Goal: Task Accomplishment & Management: Manage account settings

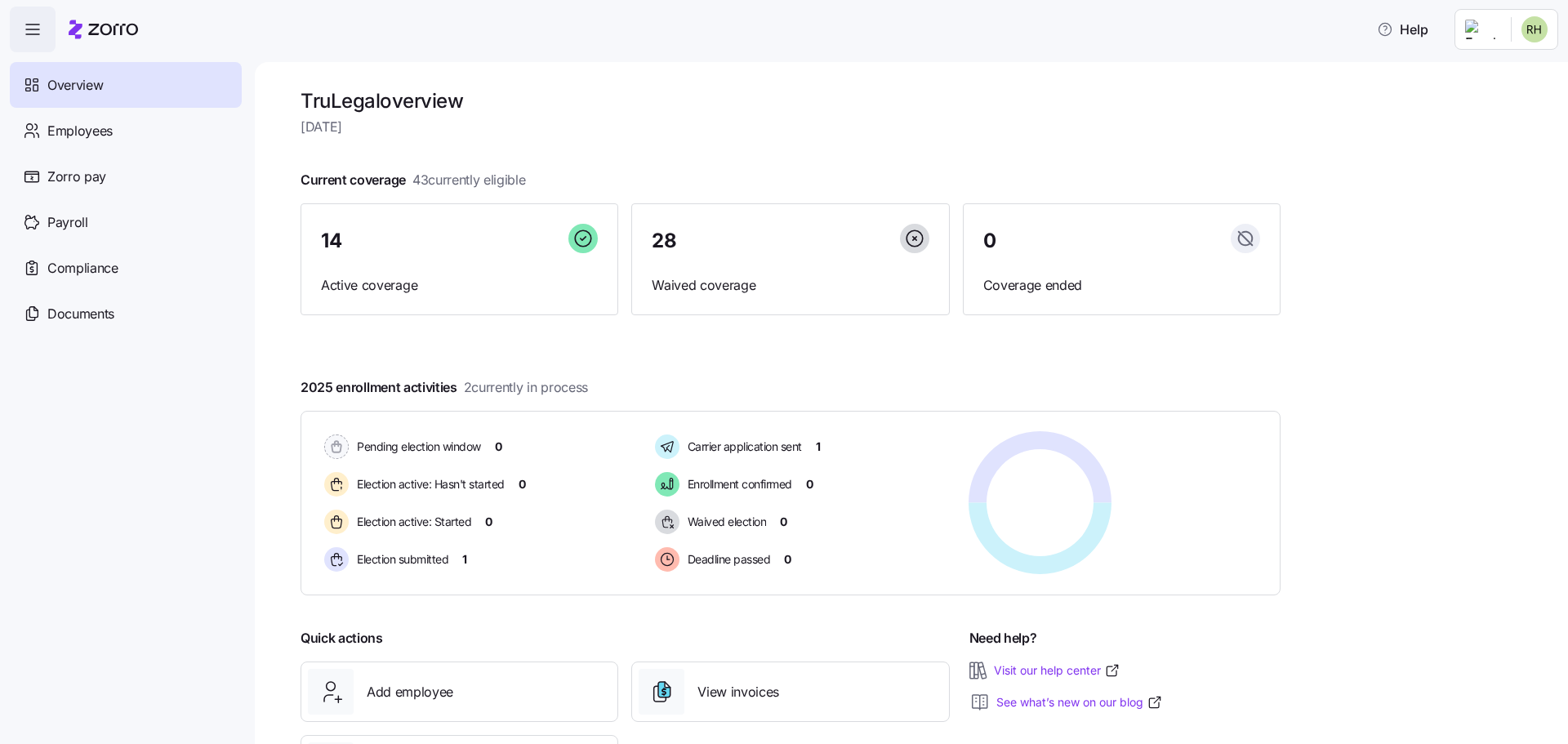
click at [1520, 31] on html "Help Overview Employees Zorro pay Payroll Compliance Documents TruLegal overvie…" at bounding box center [784, 430] width 1568 height 860
click at [1493, 70] on div "Personal view" at bounding box center [1486, 73] width 96 height 18
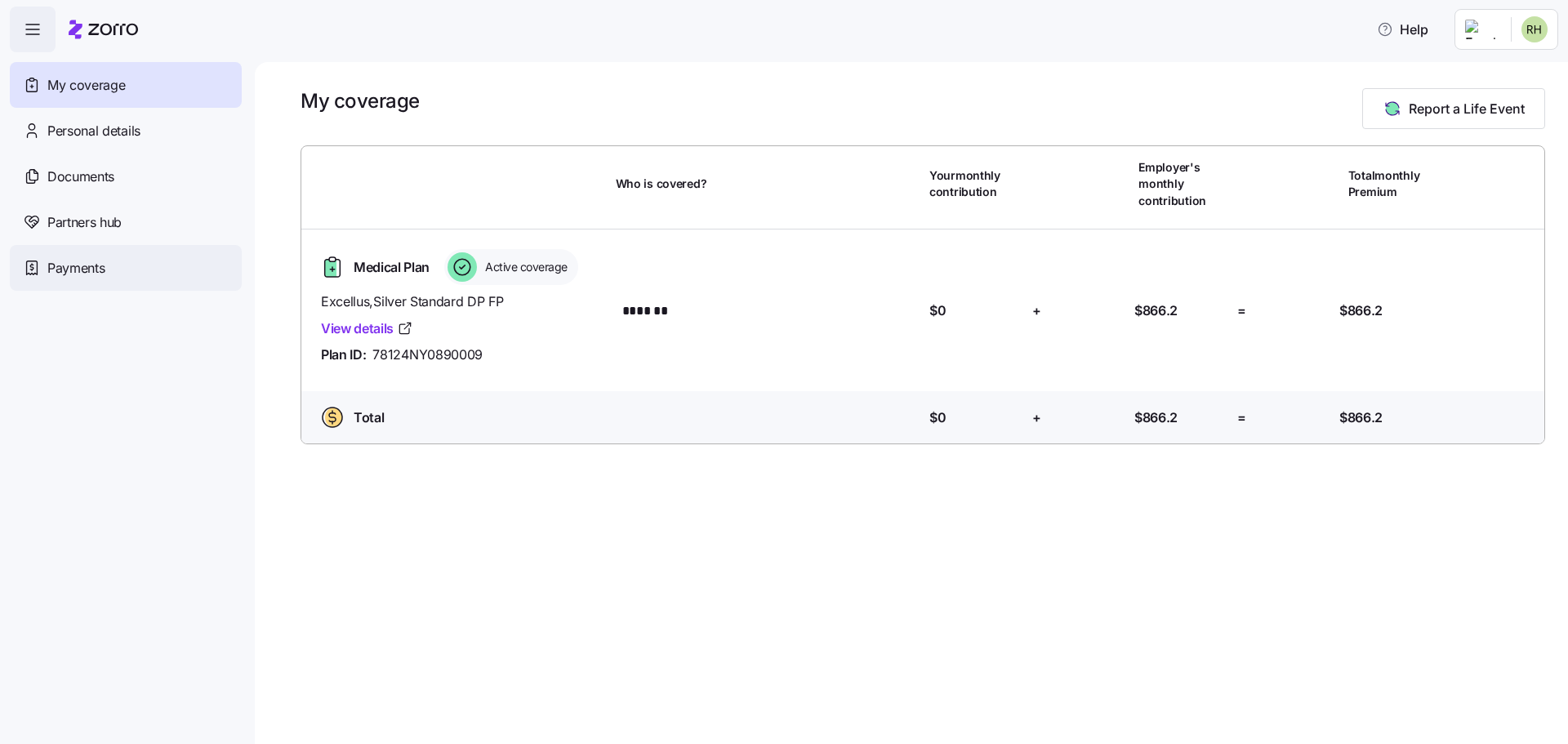
click at [92, 266] on span "Payments" at bounding box center [76, 268] width 58 height 20
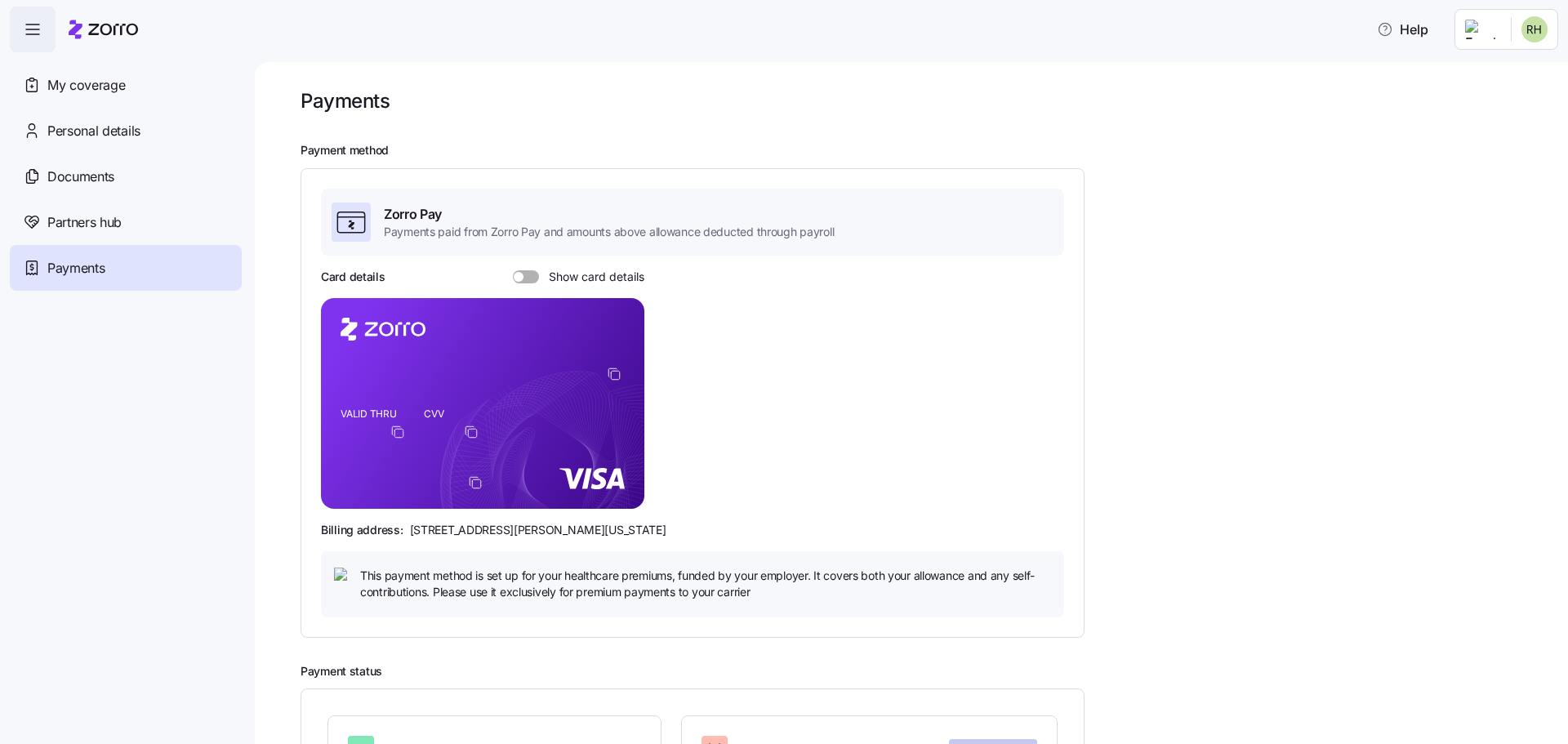
click at [534, 273] on span at bounding box center [532, 276] width 17 height 13
click at [513, 270] on input "Show card details" at bounding box center [513, 270] width 0 height 0
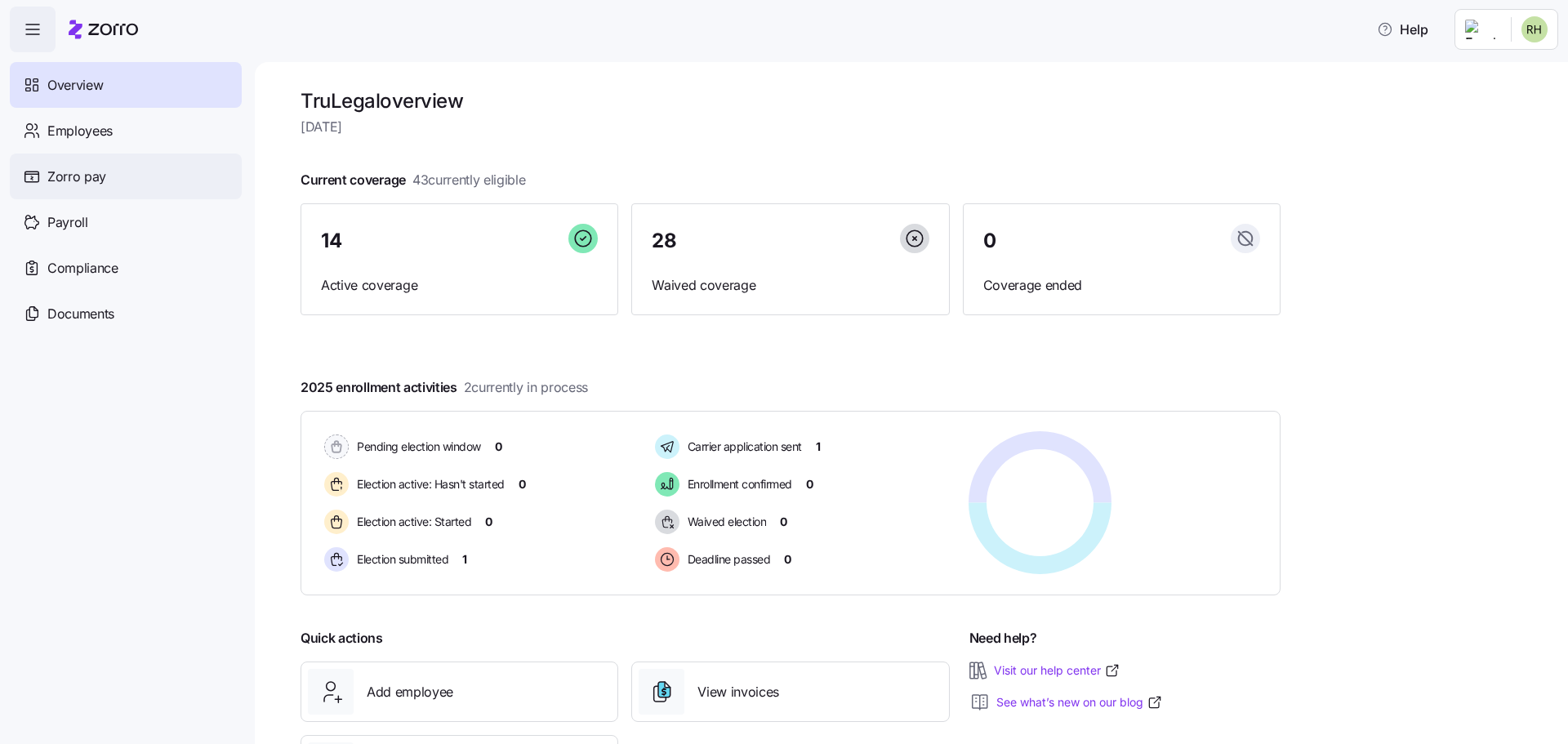
click at [93, 187] on div "Zorro pay" at bounding box center [126, 176] width 232 height 45
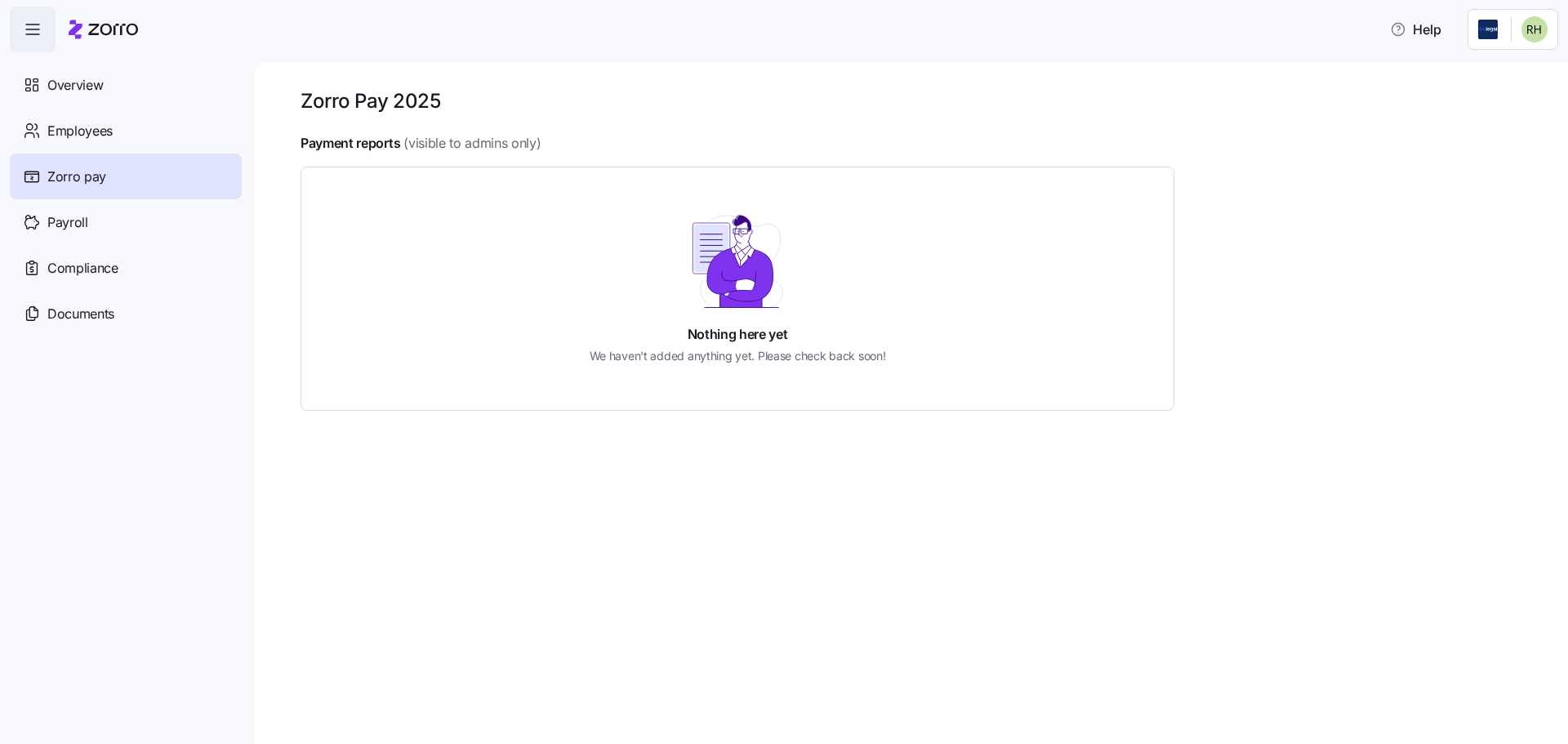
click at [89, 174] on span "Zorro pay" at bounding box center [76, 177] width 58 height 20
click at [1512, 19] on html "Help Overview Employees Zorro pay Payroll Compliance Documents Zorro Pay 2025 P…" at bounding box center [784, 430] width 1568 height 860
click at [1497, 77] on div "Personal view" at bounding box center [1486, 73] width 96 height 18
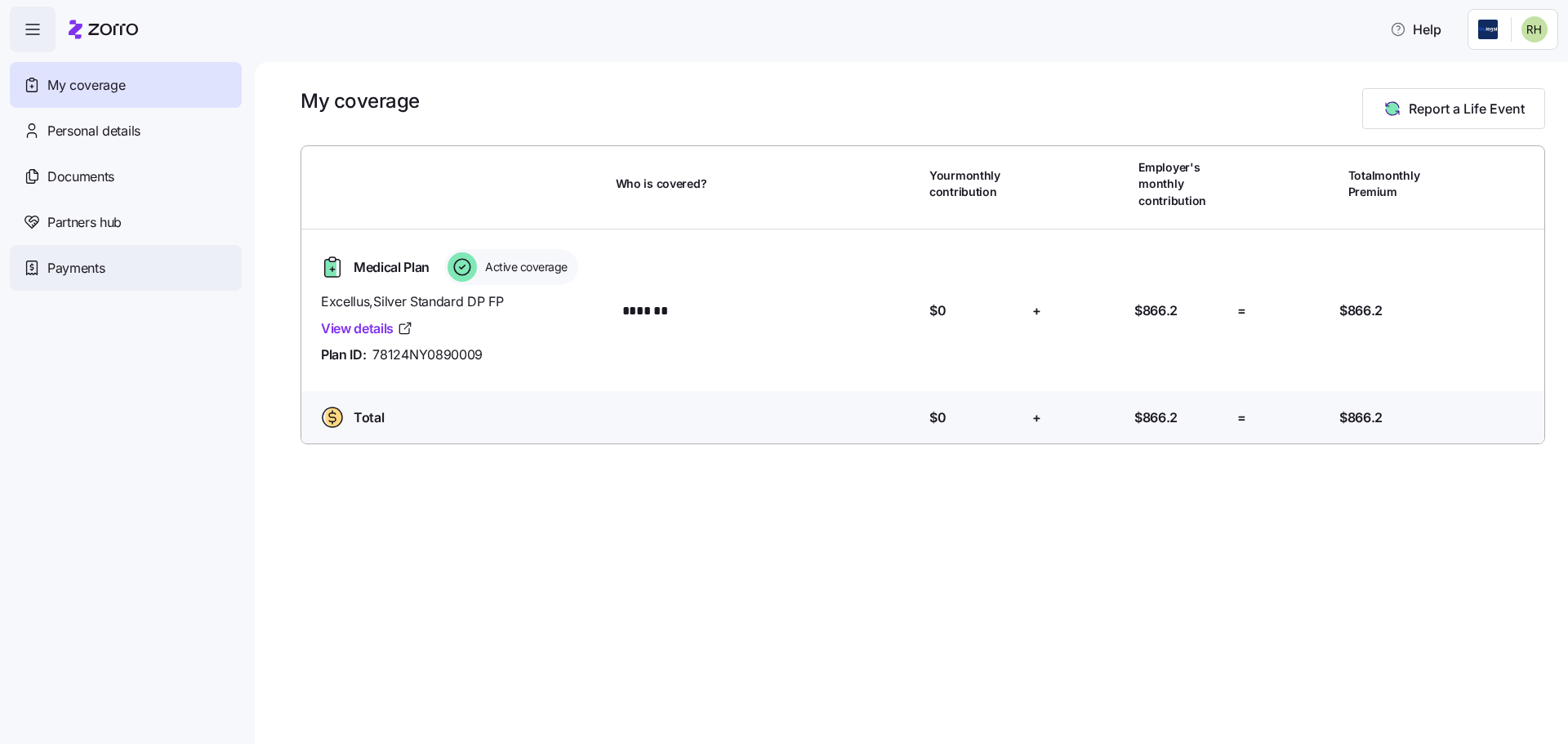
click at [89, 261] on span "Payments" at bounding box center [76, 268] width 58 height 20
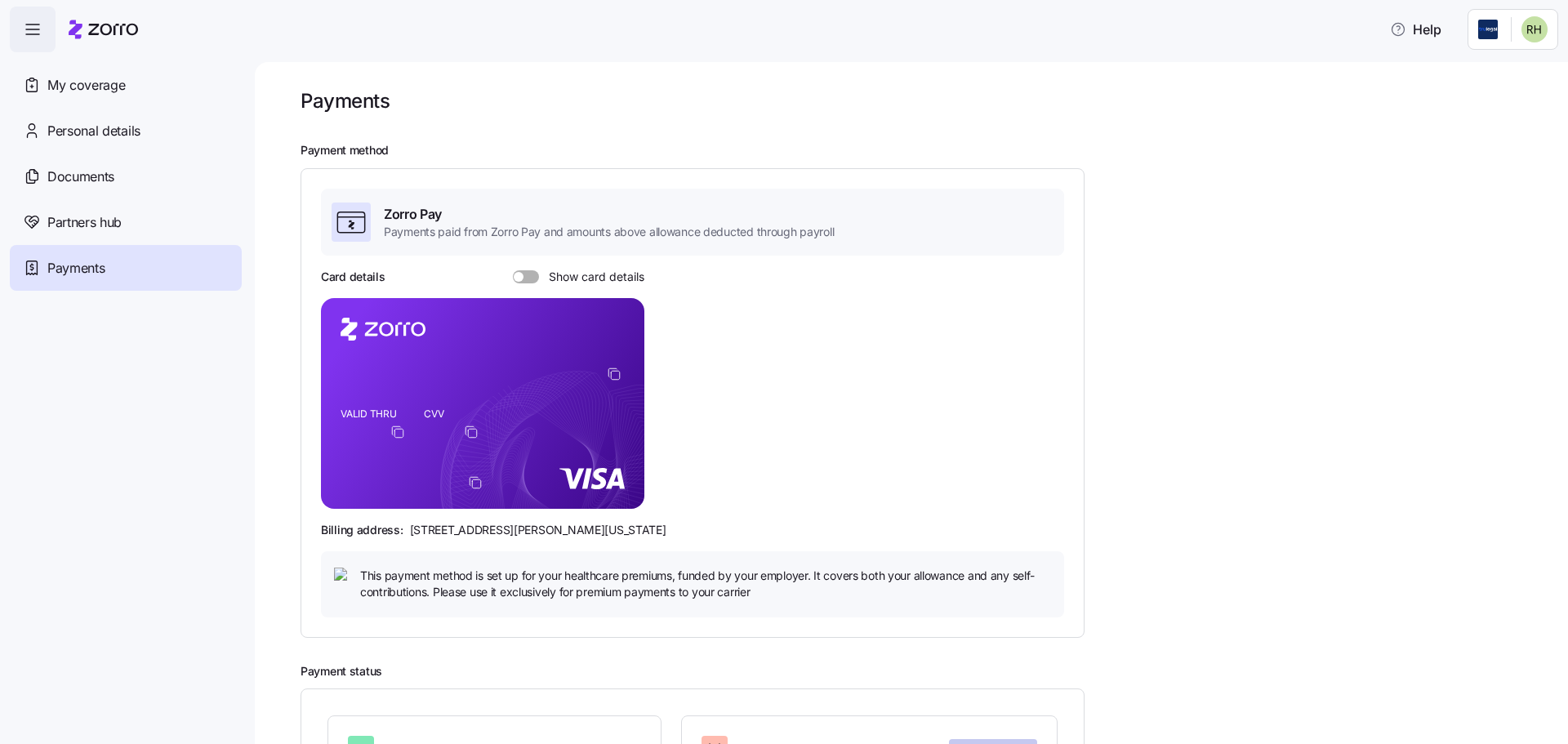
click at [529, 276] on span at bounding box center [532, 276] width 17 height 13
click at [513, 270] on input "Show card details" at bounding box center [513, 270] width 0 height 0
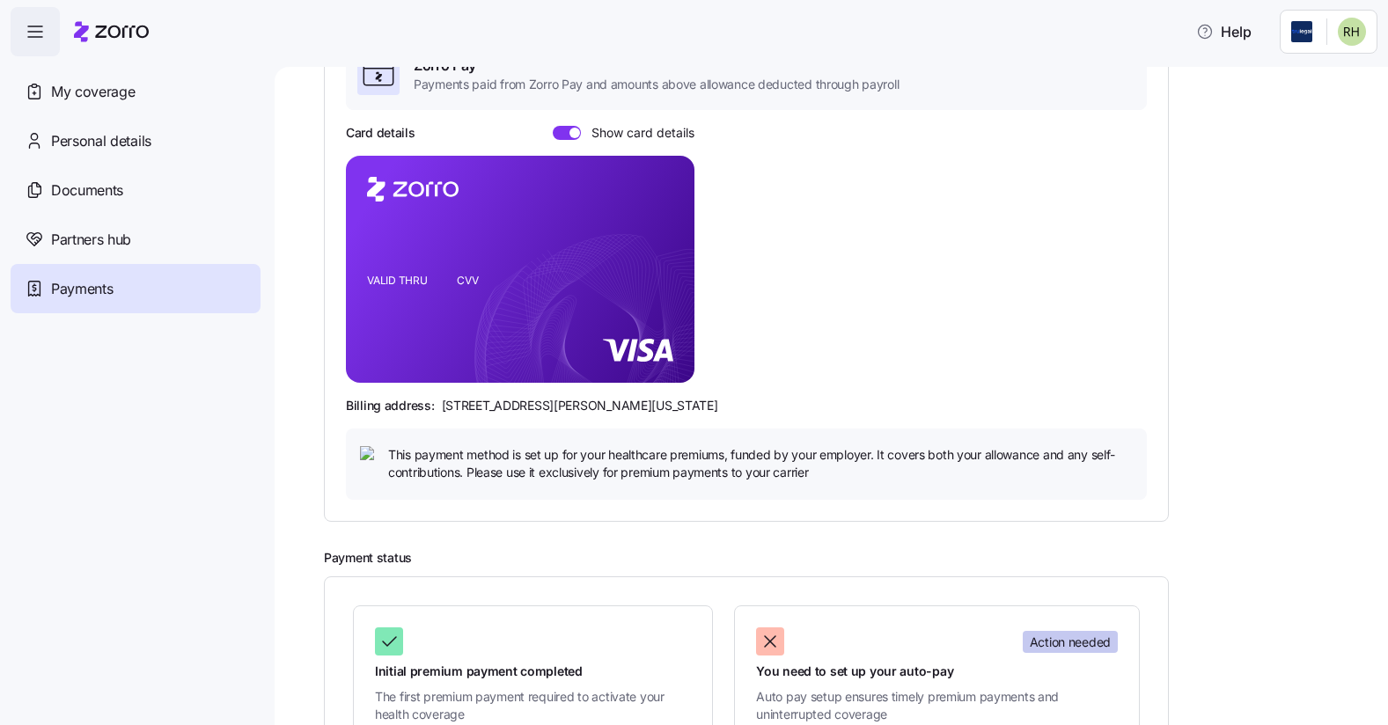
scroll to position [311, 0]
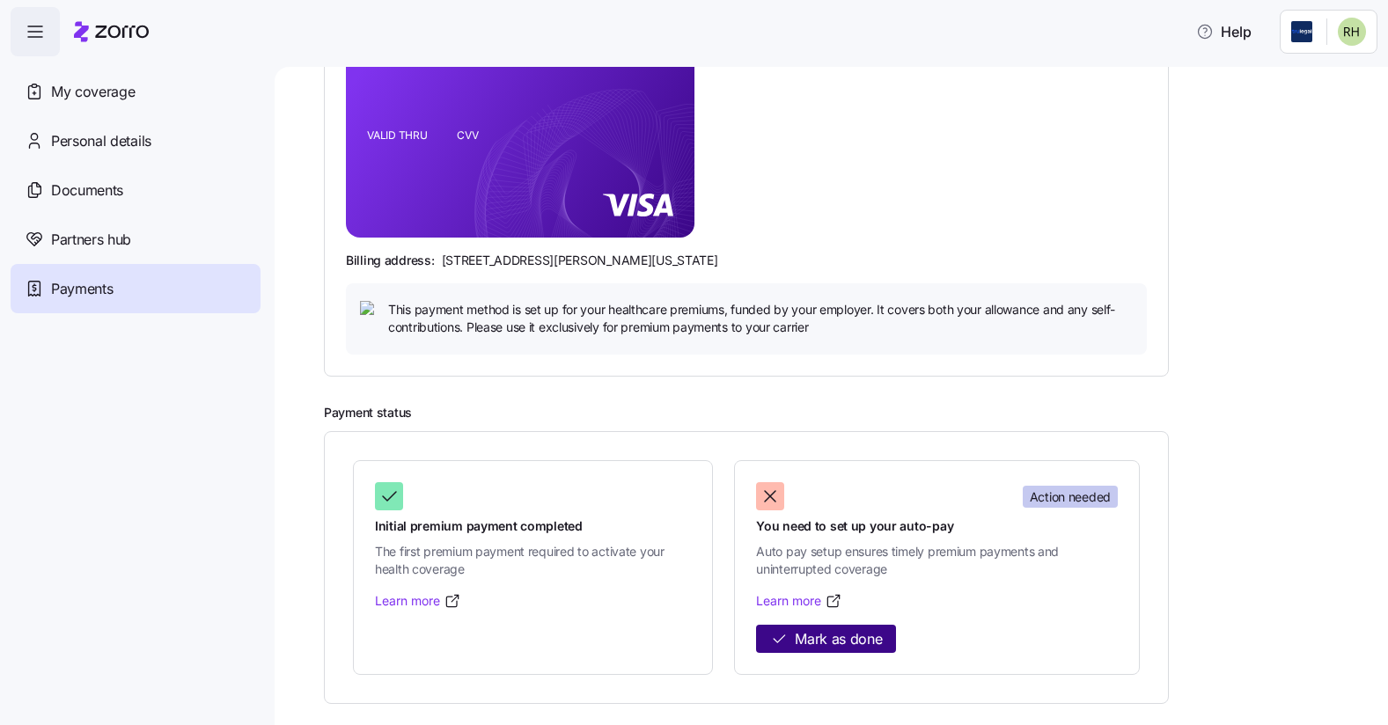
click at [862, 635] on span "Mark as done" at bounding box center [838, 640] width 87 height 22
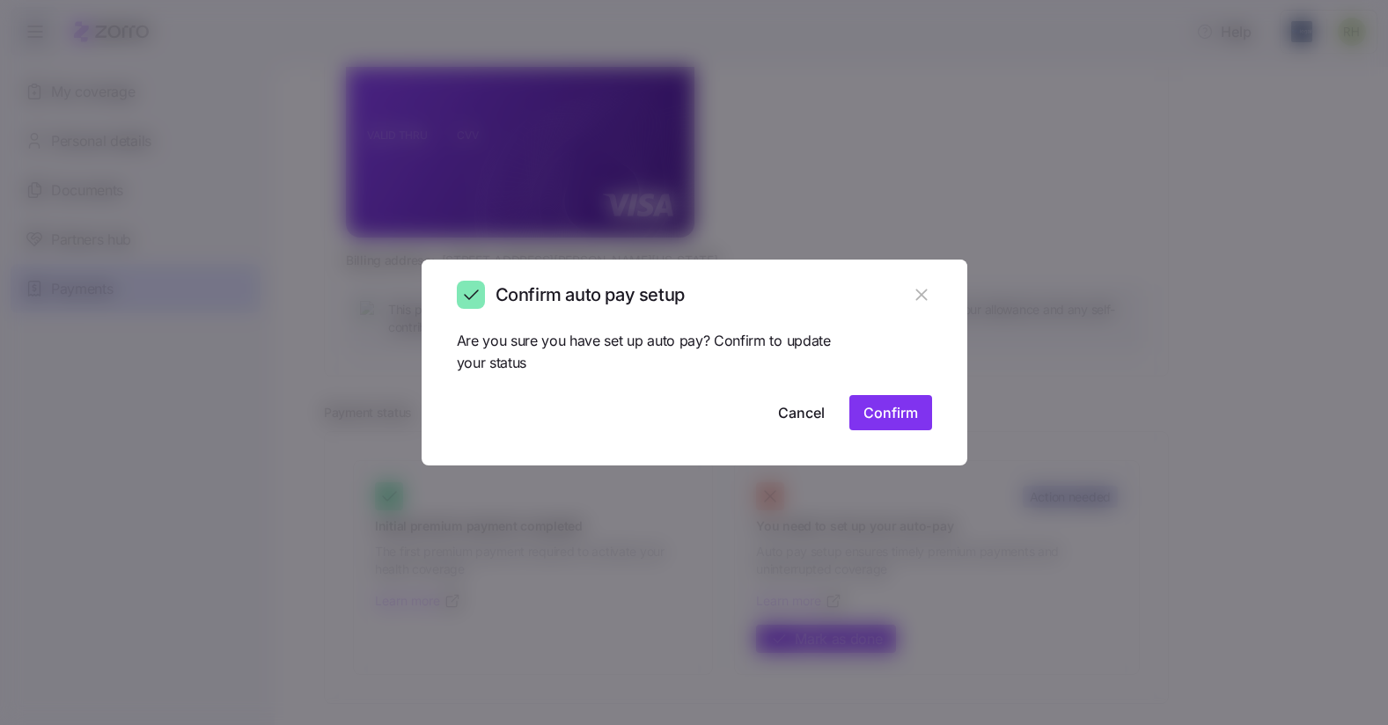
click at [882, 409] on span "Confirm" at bounding box center [891, 412] width 55 height 21
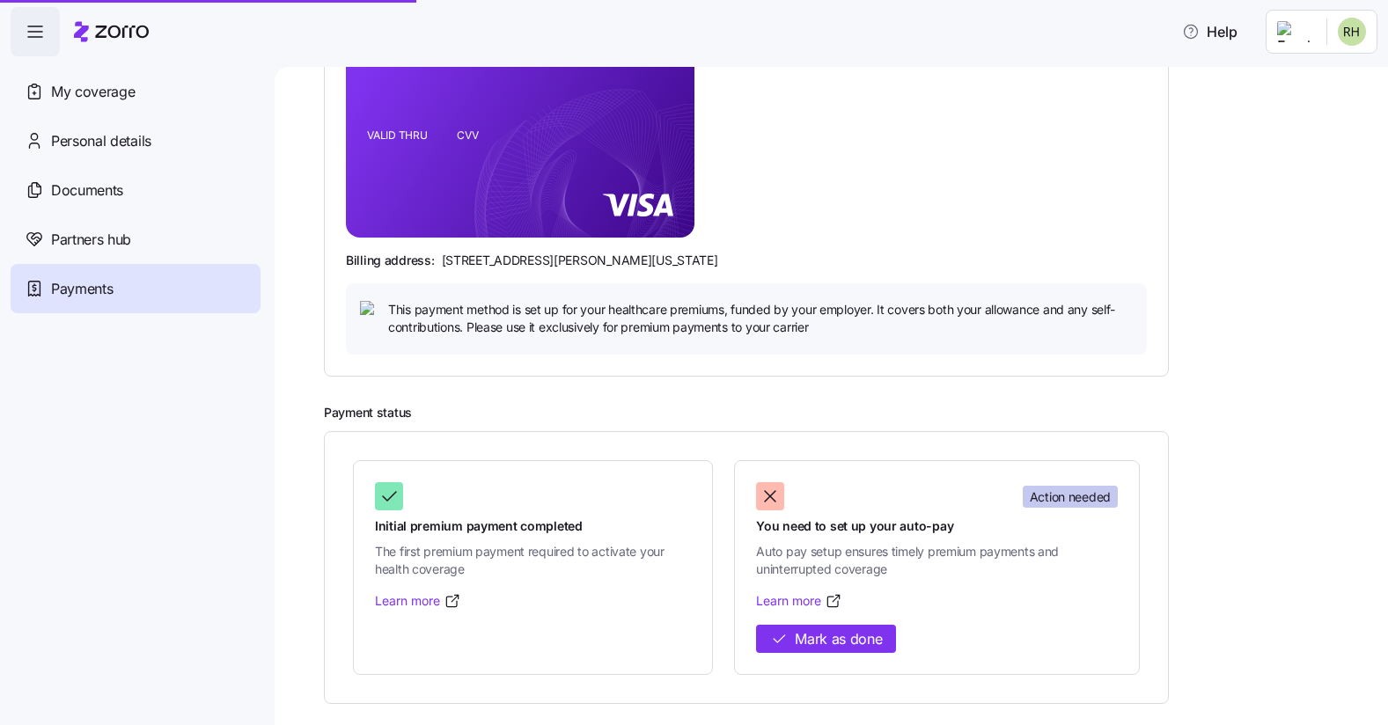
scroll to position [269, 0]
